Goal: Task Accomplishment & Management: Use online tool/utility

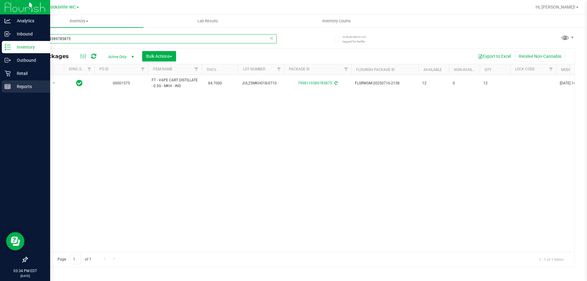
drag, startPoint x: 140, startPoint y: 42, endPoint x: 0, endPoint y: 90, distance: 147.9
click at [0, 90] on div "Analytics Inbound Inventory Outbound Retail Reports 03:34 PM EDT [DATE] 09/26 B…" at bounding box center [293, 140] width 587 height 281
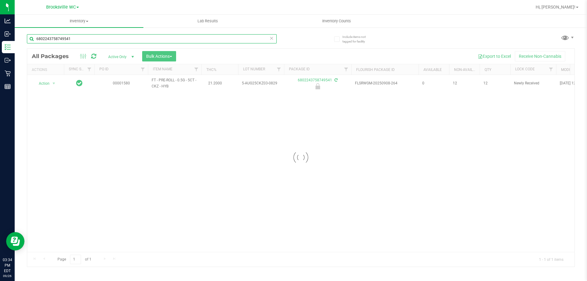
type input "6802243758749541"
click at [45, 82] on div at bounding box center [300, 158] width 547 height 218
click at [45, 84] on div at bounding box center [300, 158] width 547 height 218
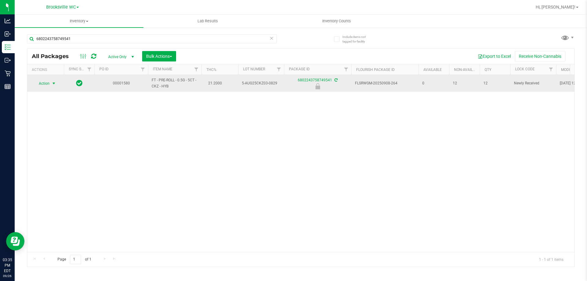
click at [42, 82] on span "Action" at bounding box center [41, 83] width 16 height 9
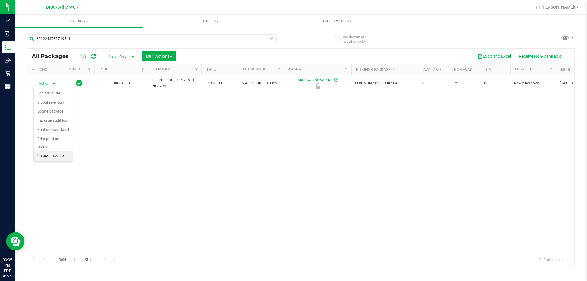
click at [51, 151] on li "Unlock package" at bounding box center [53, 155] width 39 height 9
